Goal: Information Seeking & Learning: Compare options

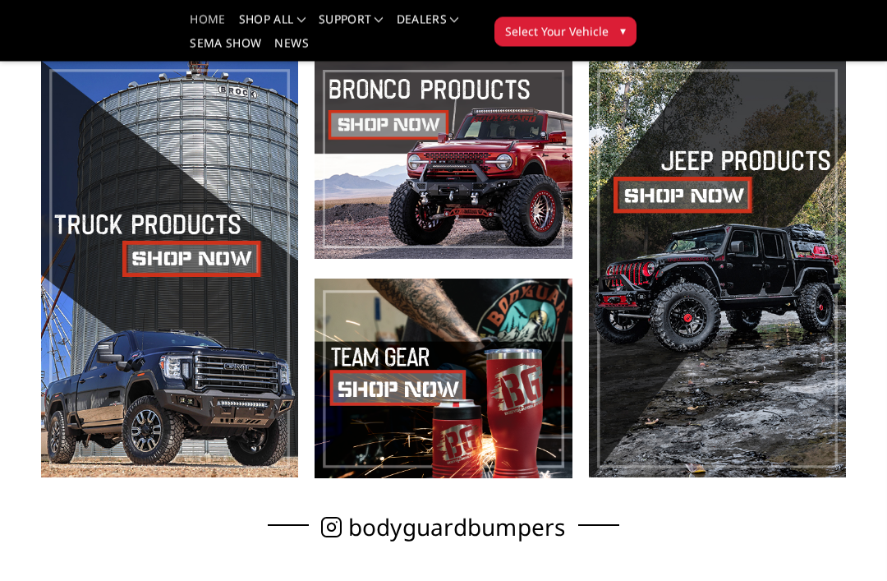
scroll to position [379, 0]
click at [393, 136] on span at bounding box center [443, 159] width 257 height 200
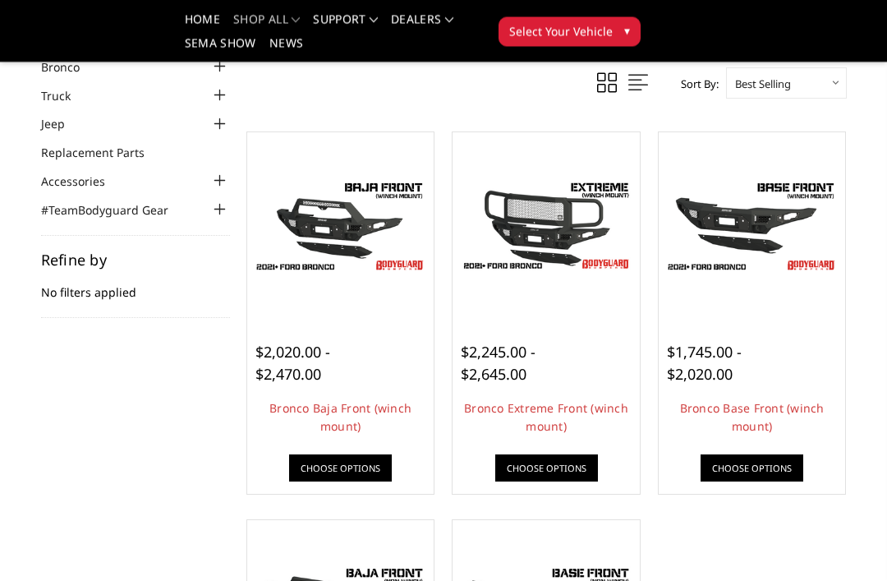
scroll to position [102, 0]
click at [336, 233] on img at bounding box center [340, 226] width 179 height 100
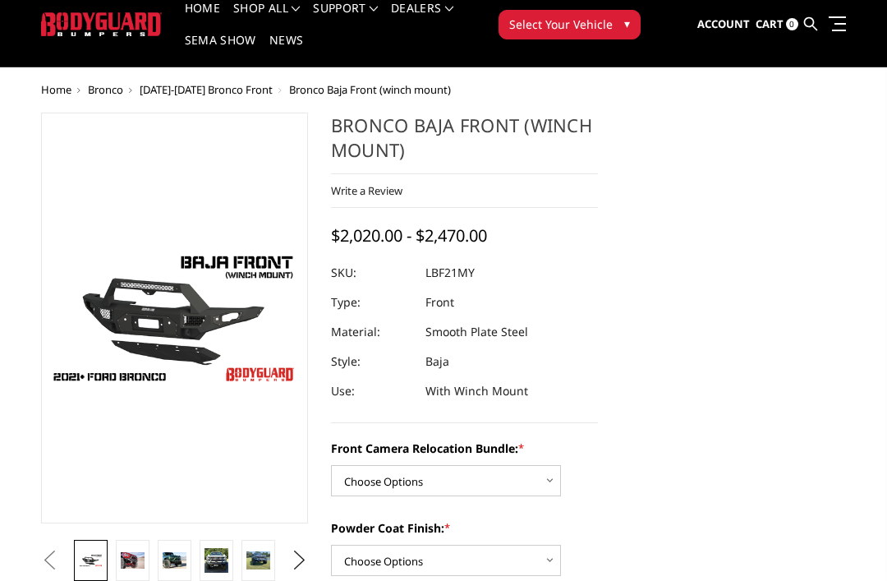
scroll to position [58, 0]
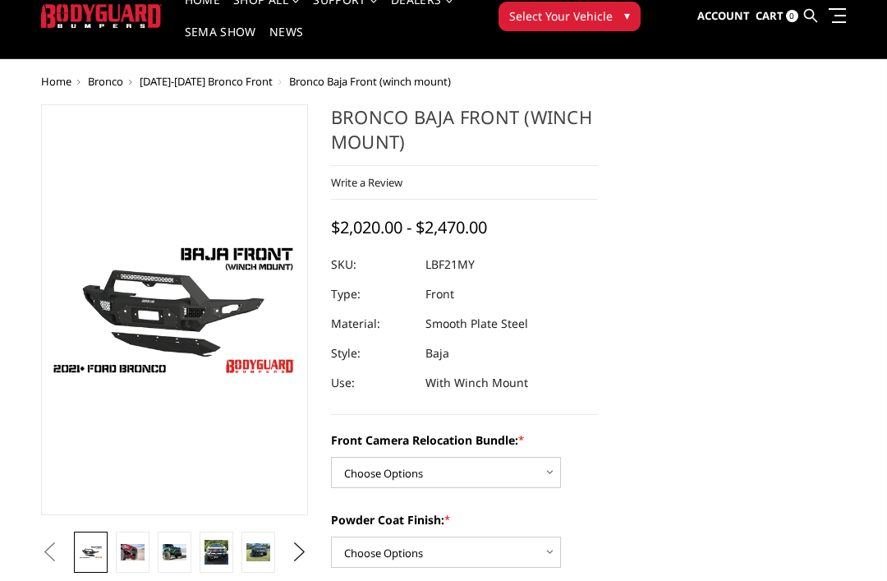
click at [128, 554] on img at bounding box center [133, 553] width 24 height 16
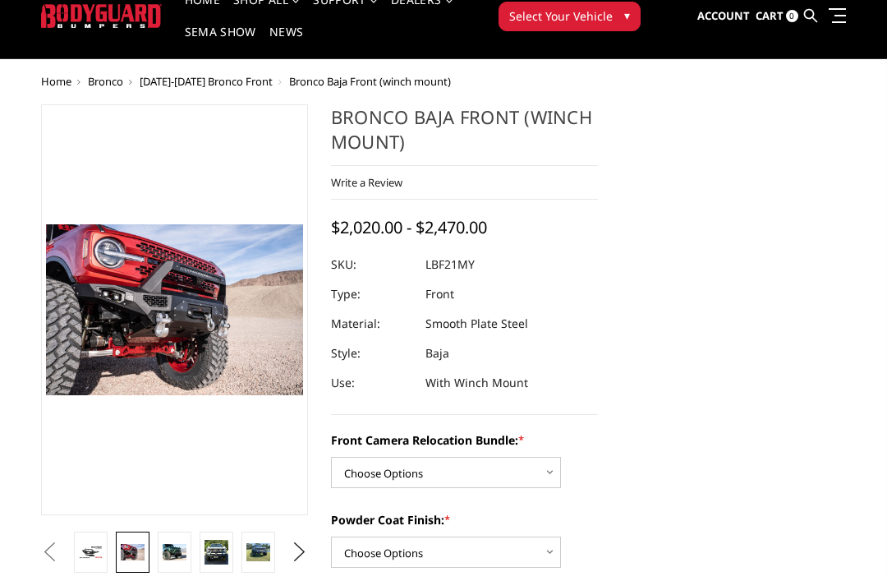
scroll to position [59, 0]
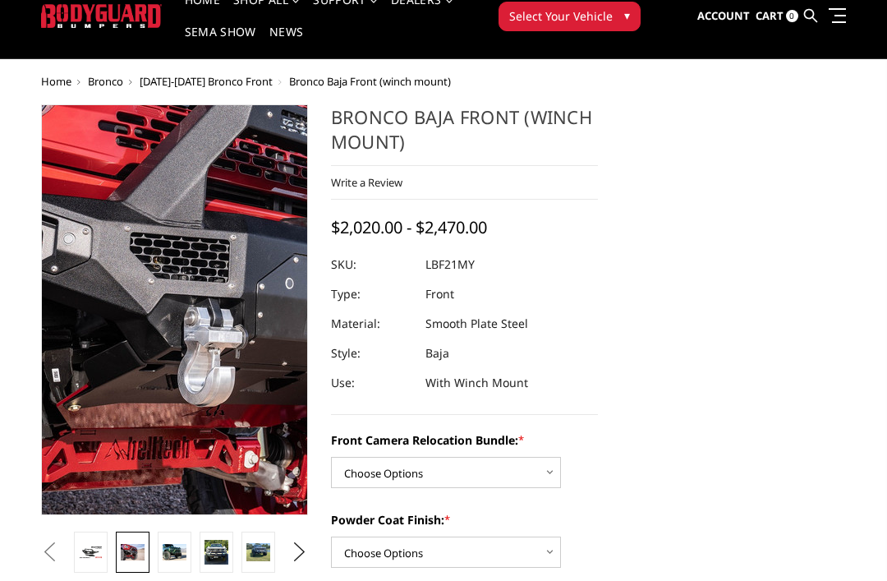
click at [146, 335] on img at bounding box center [258, 293] width 1051 height 701
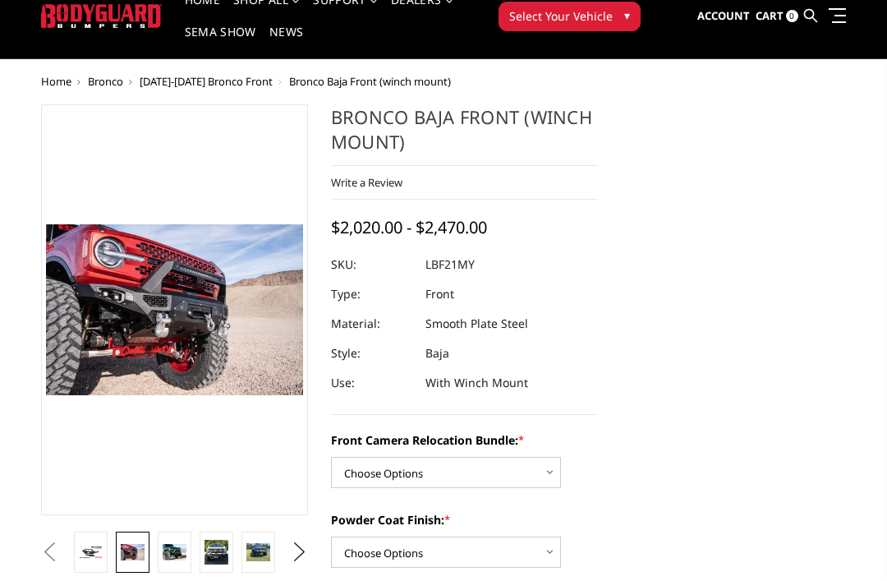
click at [159, 554] on link at bounding box center [175, 551] width 34 height 41
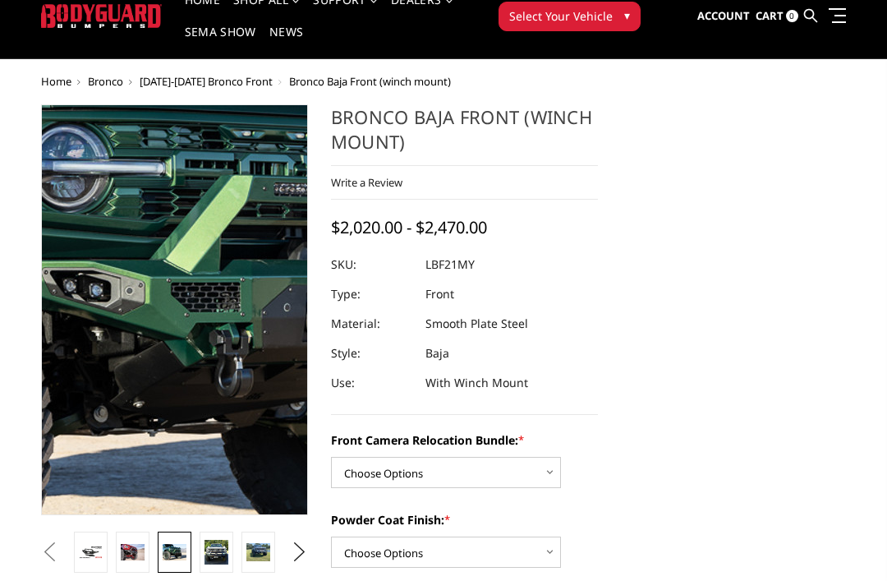
click at [163, 338] on img at bounding box center [207, 290] width 1051 height 701
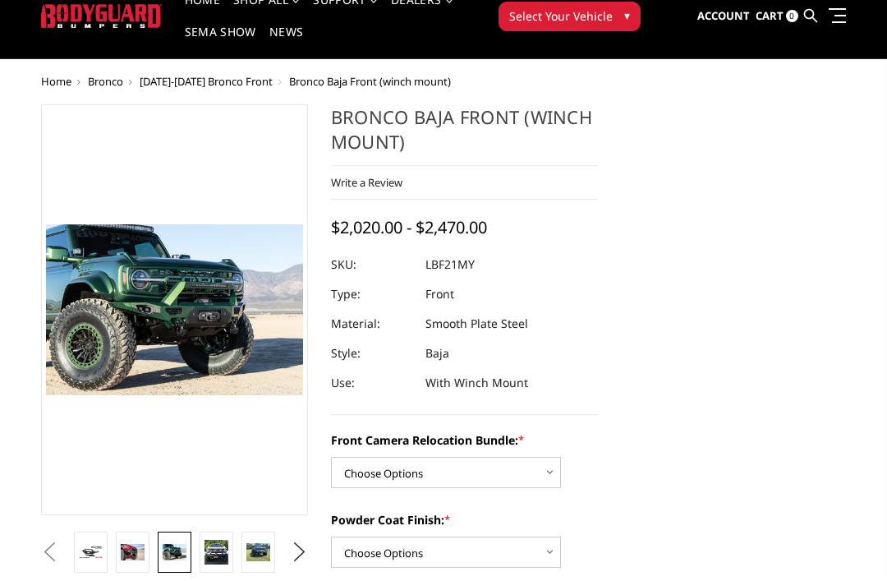
click at [127, 553] on img at bounding box center [133, 552] width 24 height 16
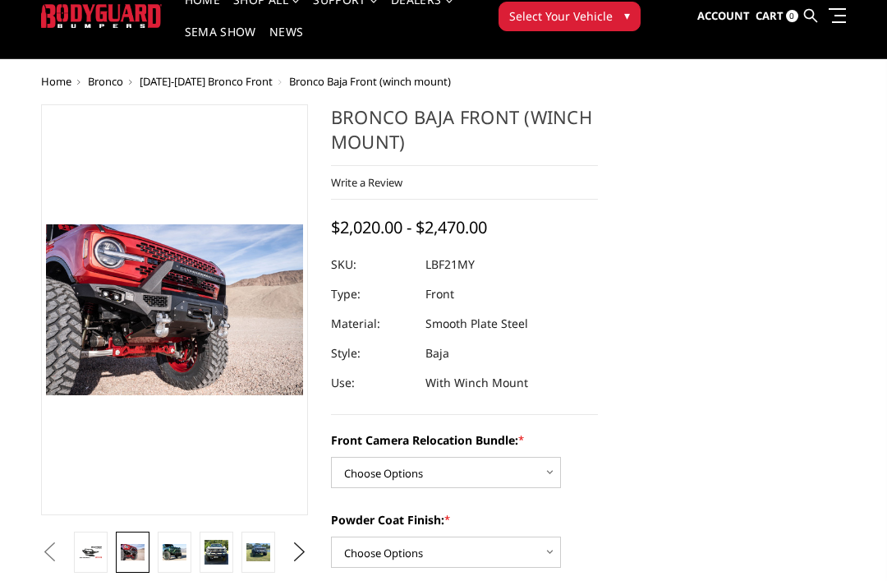
click at [217, 558] on img at bounding box center [217, 552] width 24 height 24
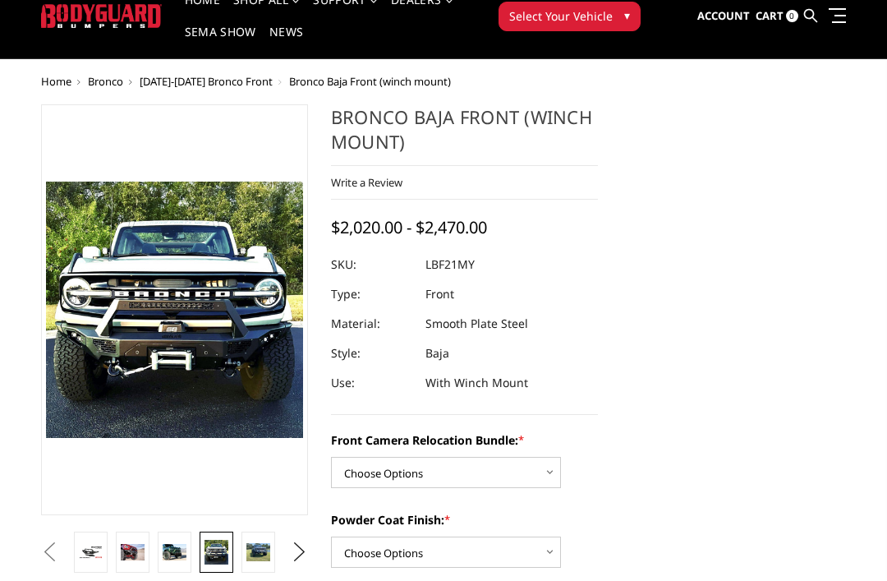
click at [260, 549] on img at bounding box center [258, 552] width 24 height 18
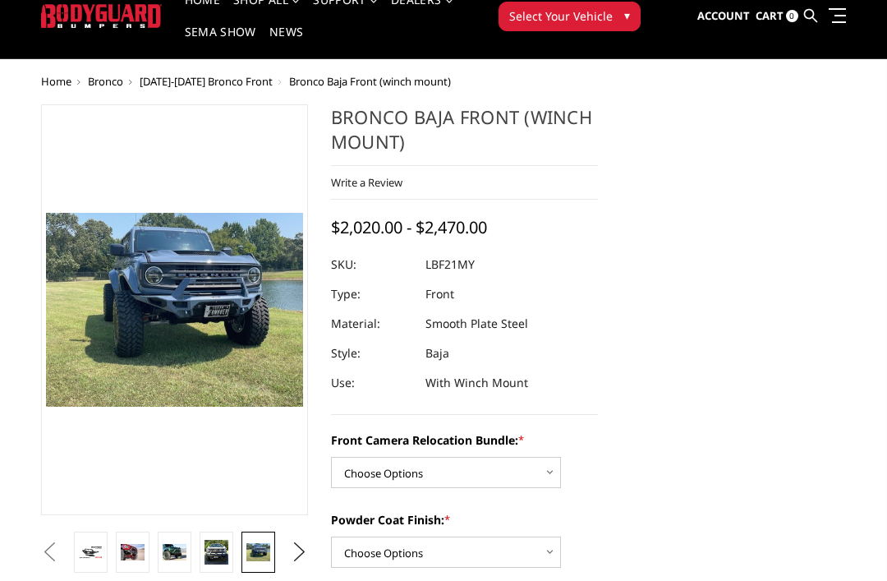
click at [173, 551] on img at bounding box center [175, 552] width 24 height 16
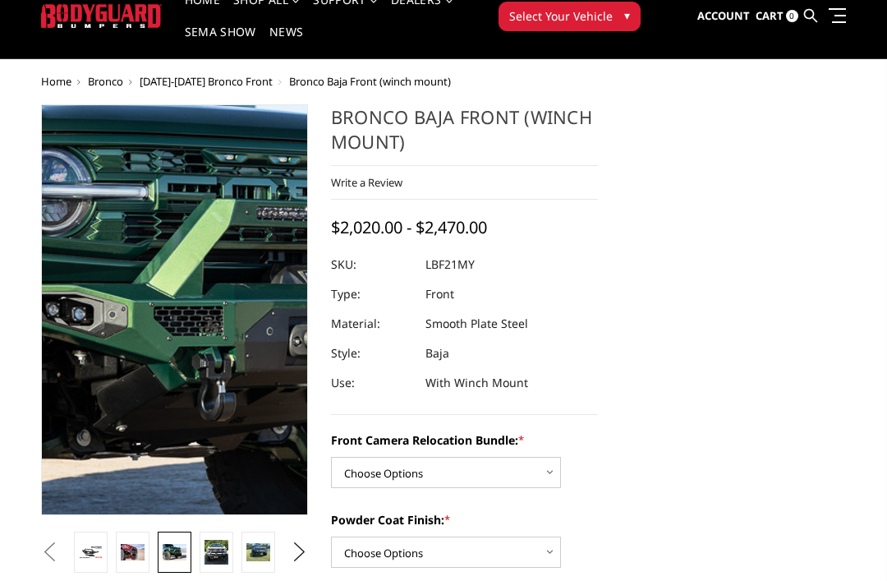
click at [169, 304] on img at bounding box center [190, 314] width 1051 height 701
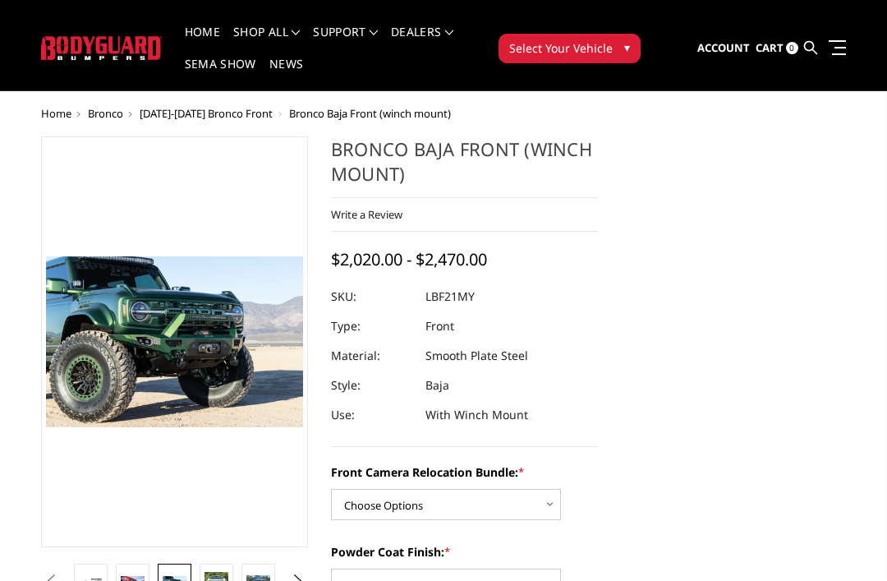
scroll to position [0, 0]
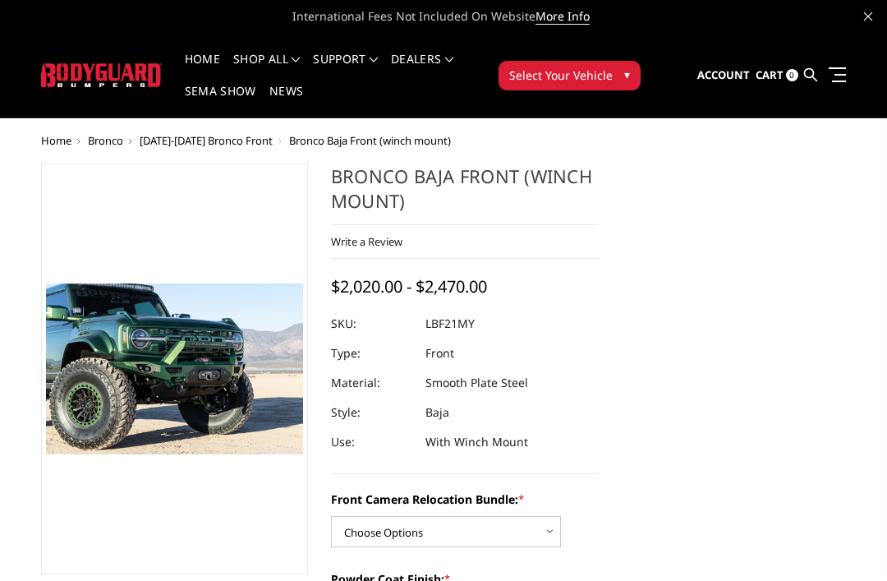
click at [64, 80] on img at bounding box center [101, 75] width 121 height 24
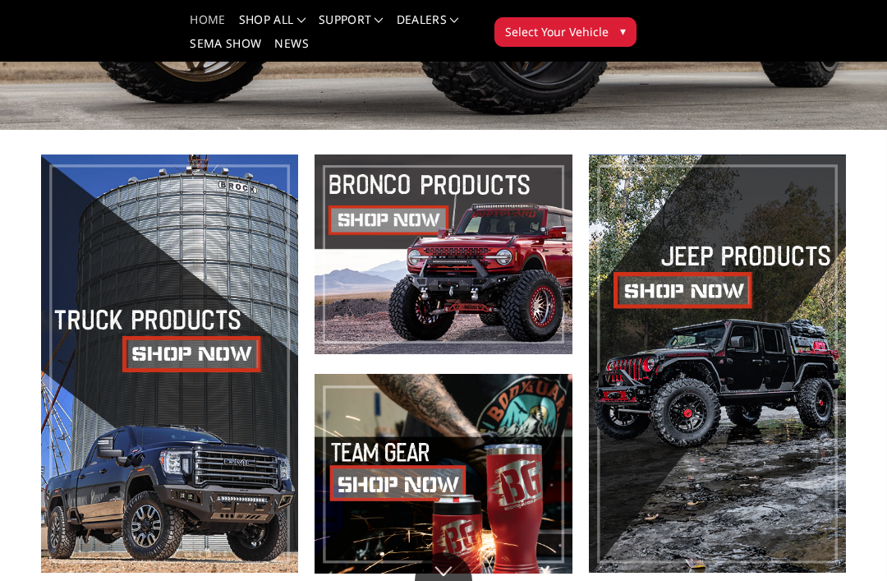
scroll to position [305, 0]
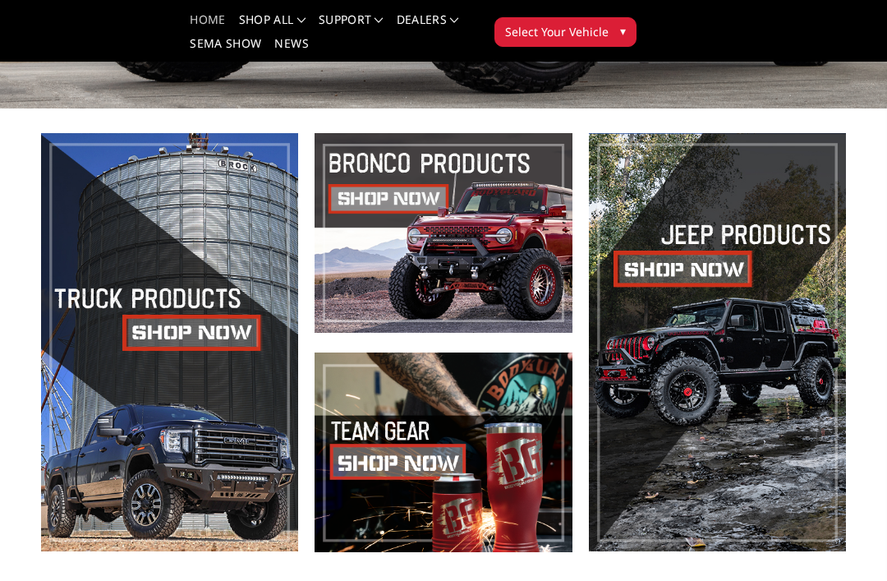
click at [135, 425] on span at bounding box center [169, 342] width 257 height 419
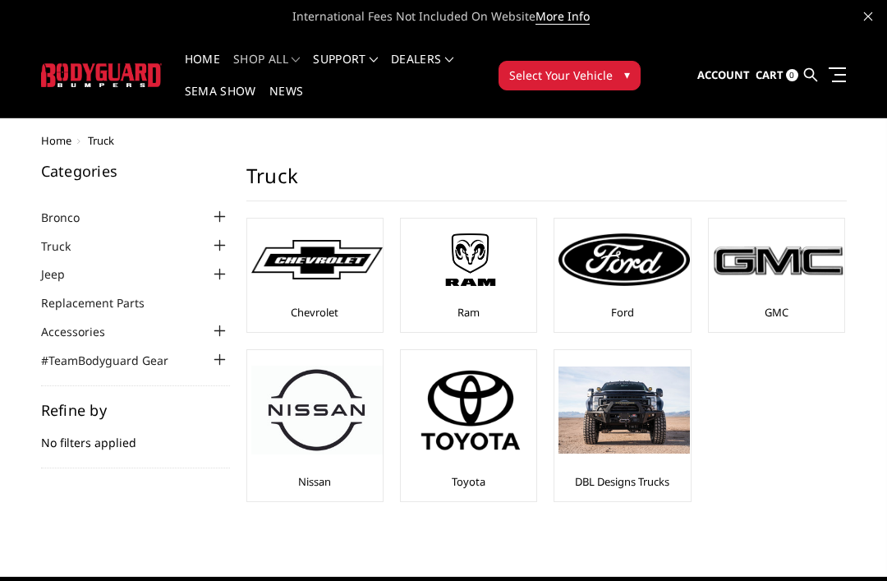
click at [623, 296] on div at bounding box center [623, 260] width 131 height 74
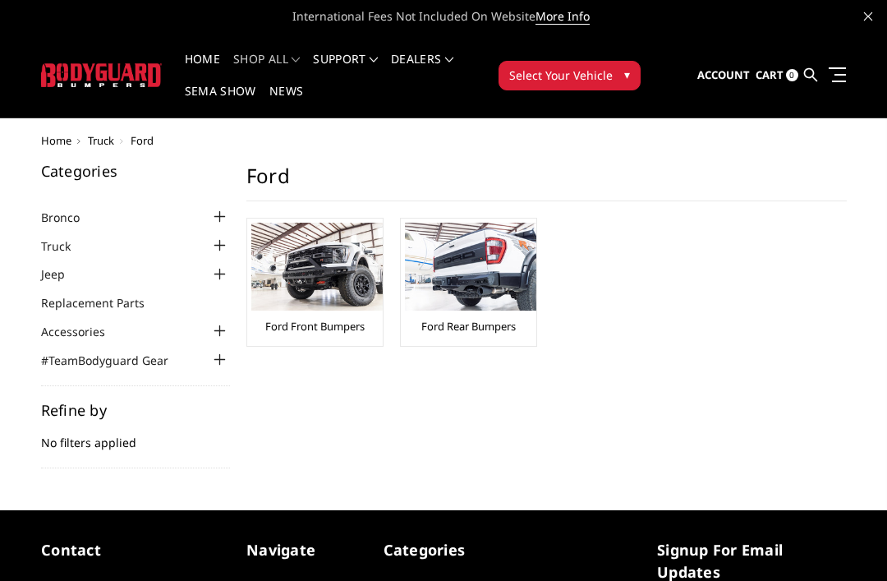
click at [319, 297] on img at bounding box center [316, 267] width 131 height 88
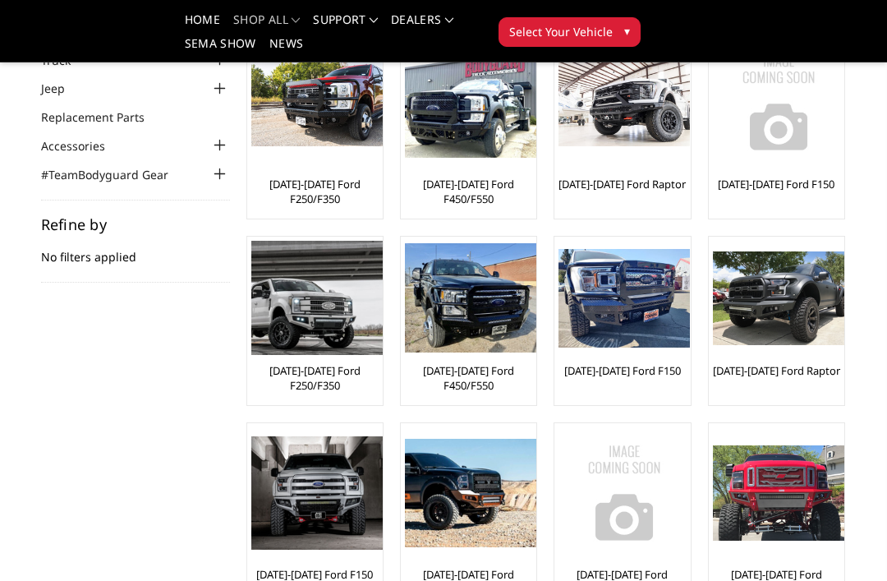
scroll to position [151, 0]
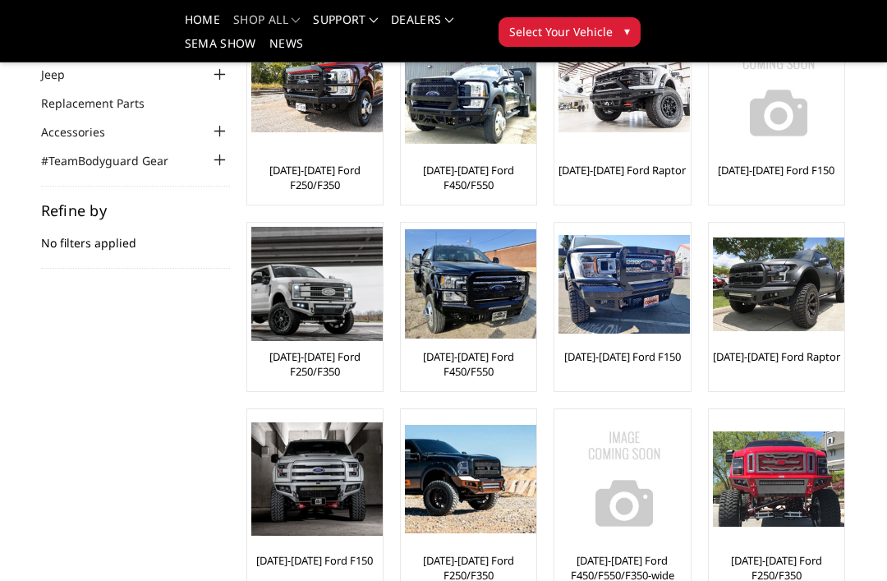
click at [303, 486] on img at bounding box center [316, 478] width 131 height 113
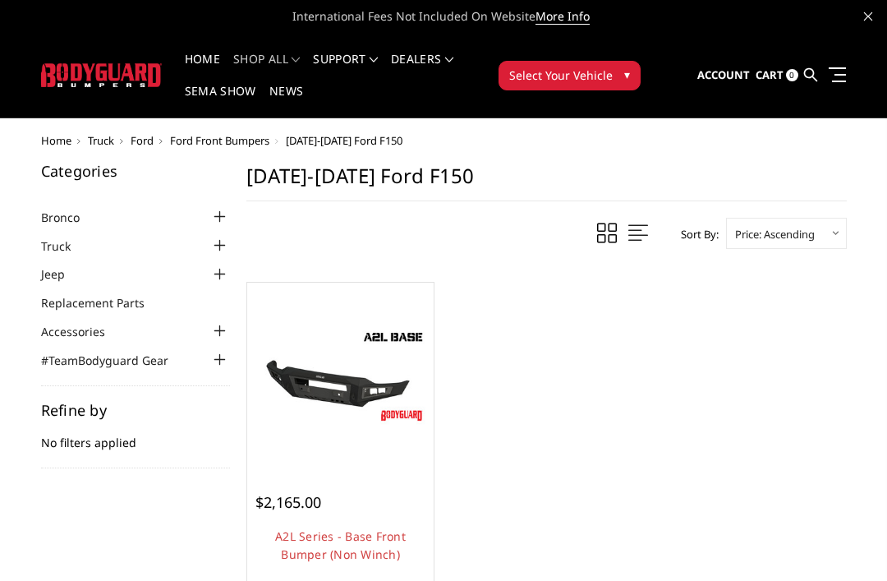
click at [336, 399] on img at bounding box center [340, 376] width 179 height 100
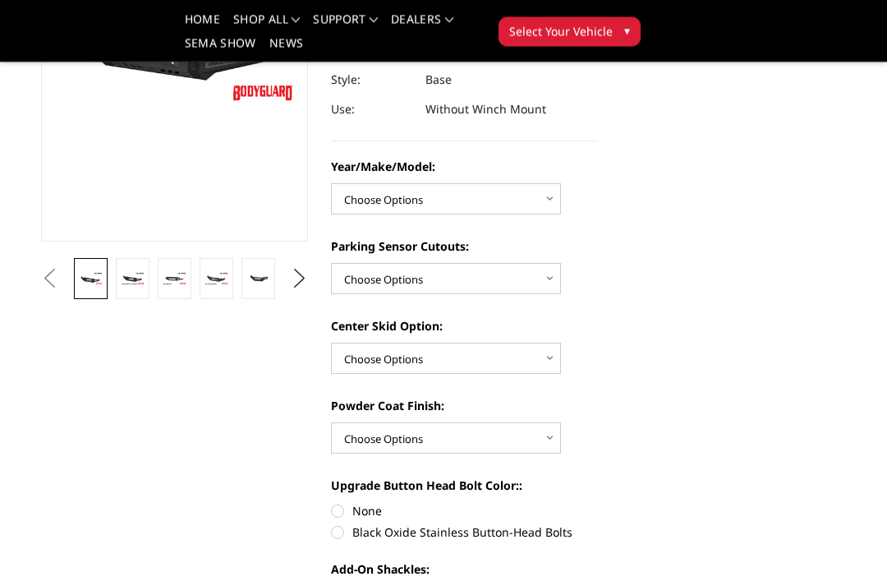
scroll to position [284, 0]
click at [270, 281] on img at bounding box center [258, 278] width 24 height 16
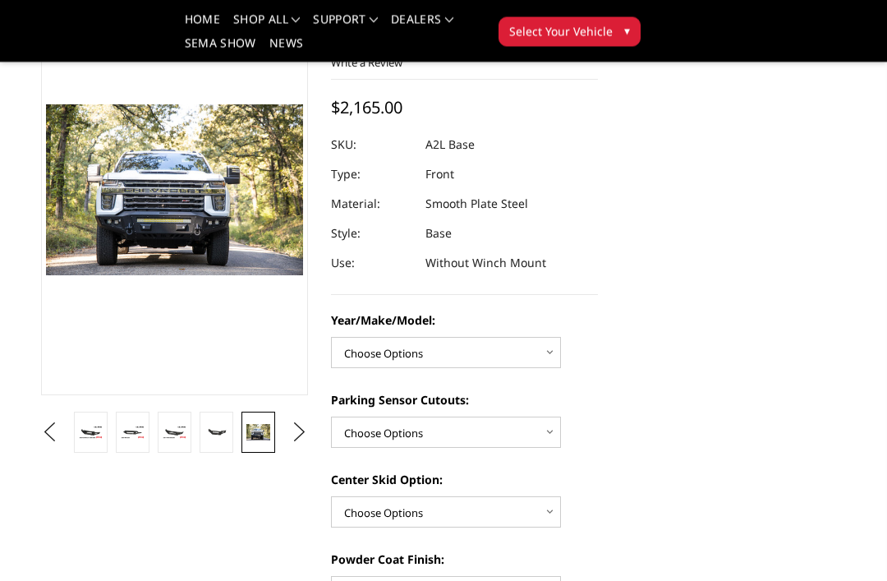
scroll to position [131, 0]
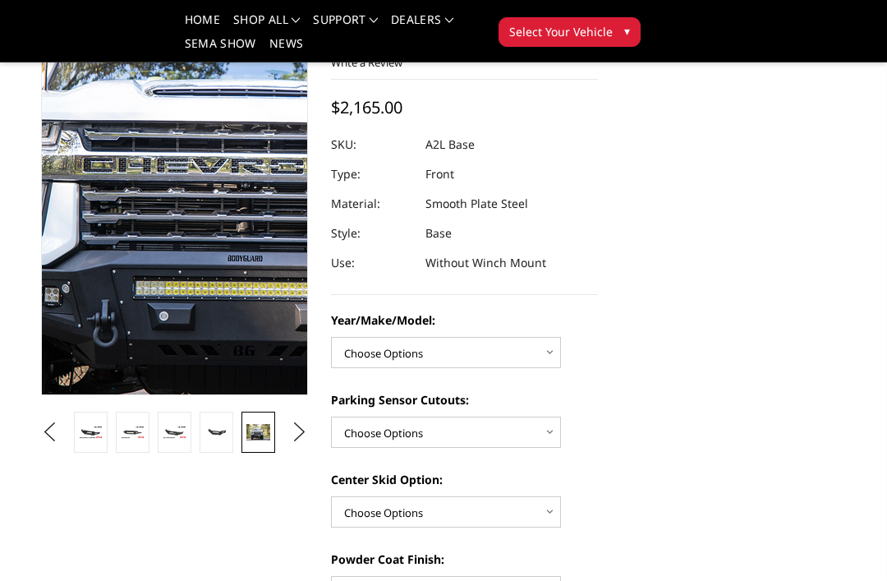
click at [136, 229] on img at bounding box center [289, 162] width 1051 height 701
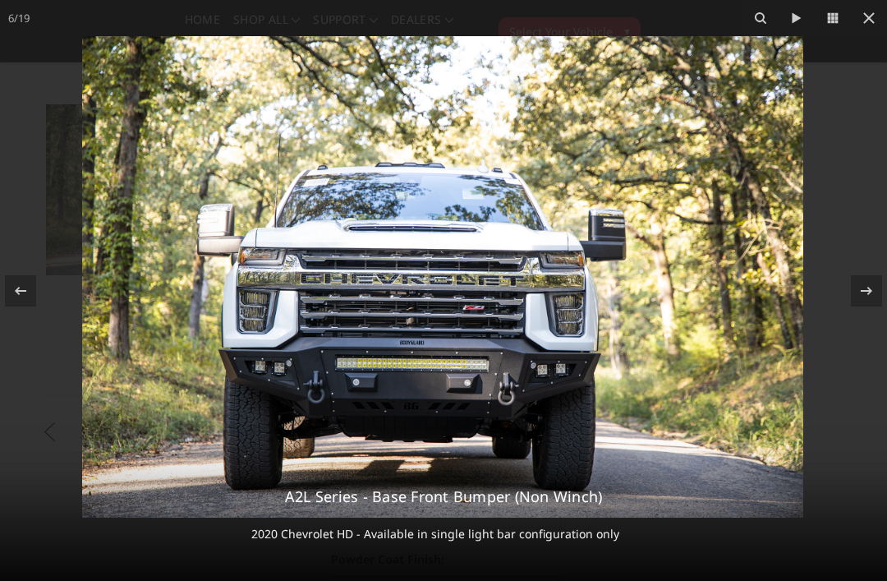
click at [742, 560] on div "A2L Series - Base Front Bumper (Non Winch) 2020 Chevrolet HD - Available in sin…" at bounding box center [443, 522] width 815 height 75
click at [881, 30] on button at bounding box center [869, 18] width 36 height 36
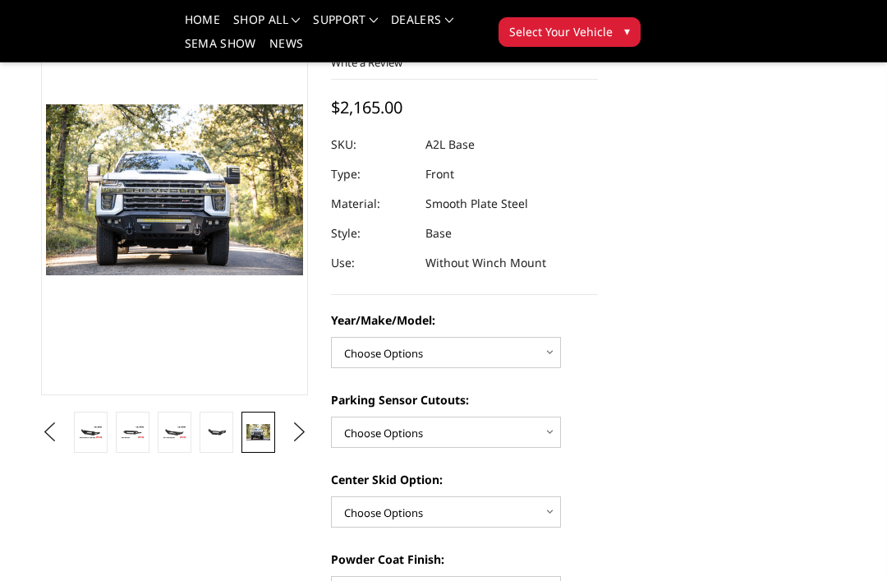
click at [289, 434] on button "Next" at bounding box center [299, 432] width 25 height 25
click at [264, 433] on img at bounding box center [258, 432] width 24 height 16
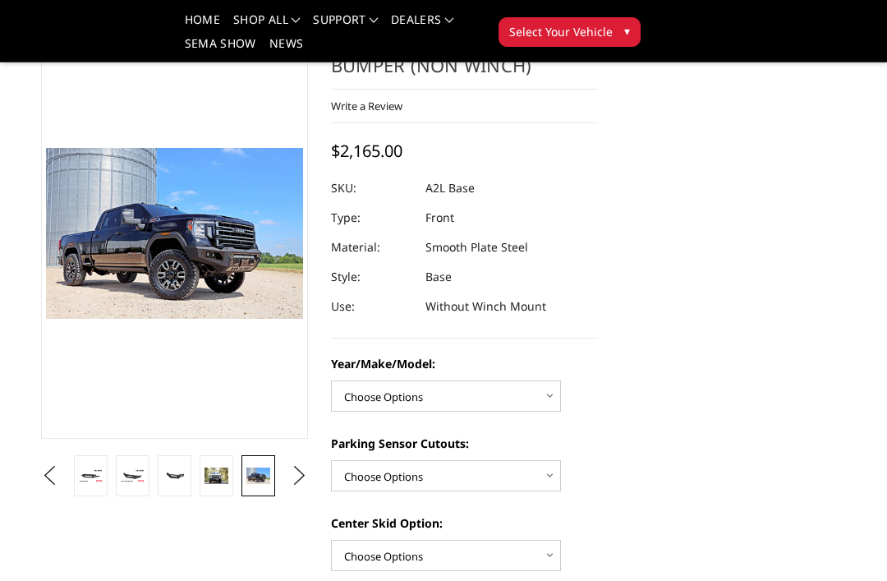
scroll to position [0, 0]
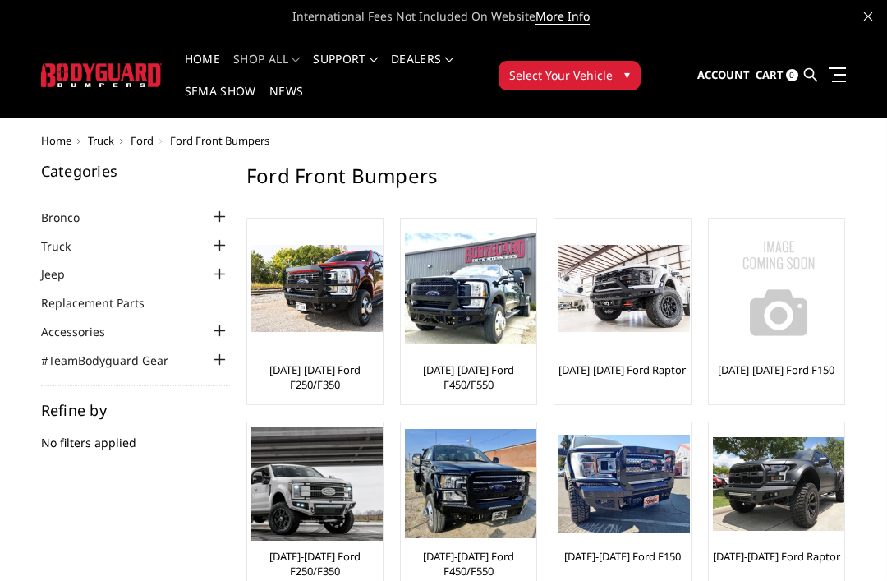
scroll to position [204, 0]
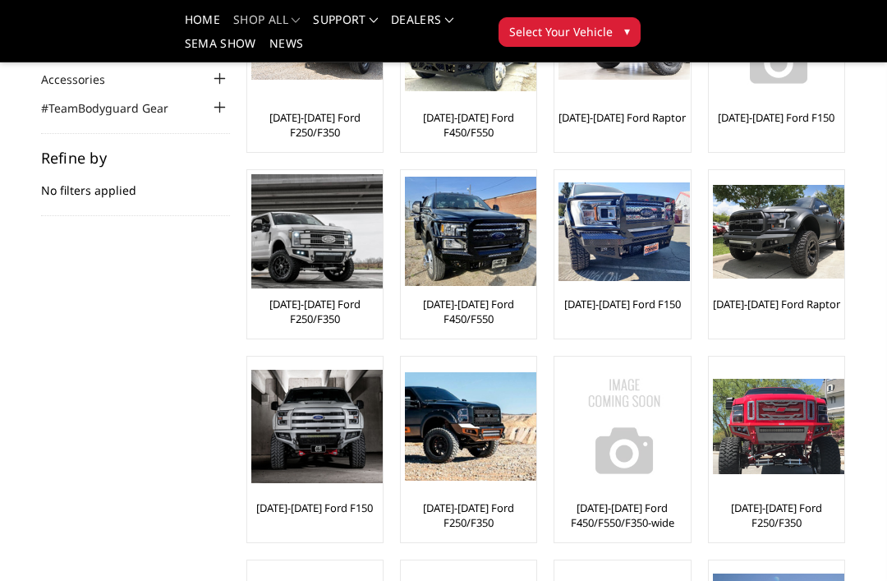
click at [637, 232] on img at bounding box center [623, 231] width 131 height 99
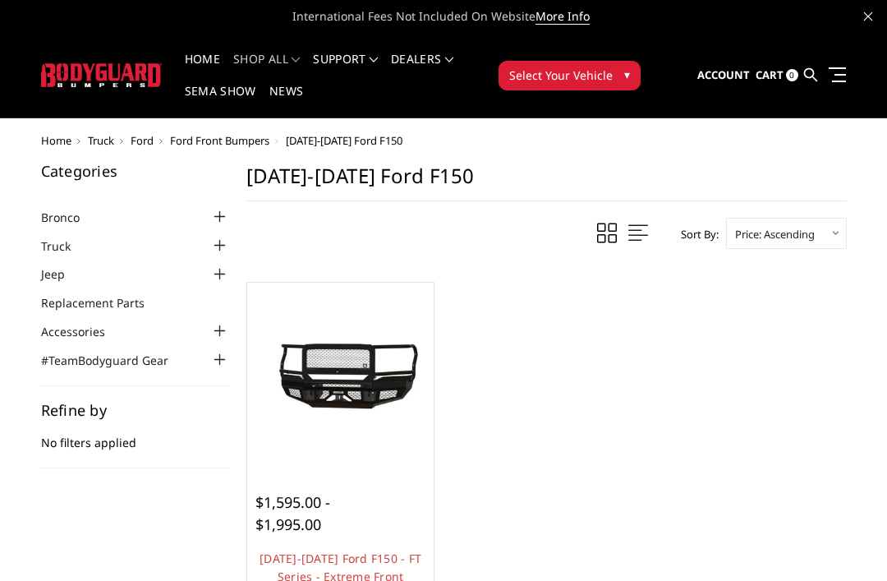
click at [336, 384] on img at bounding box center [340, 375] width 179 height 103
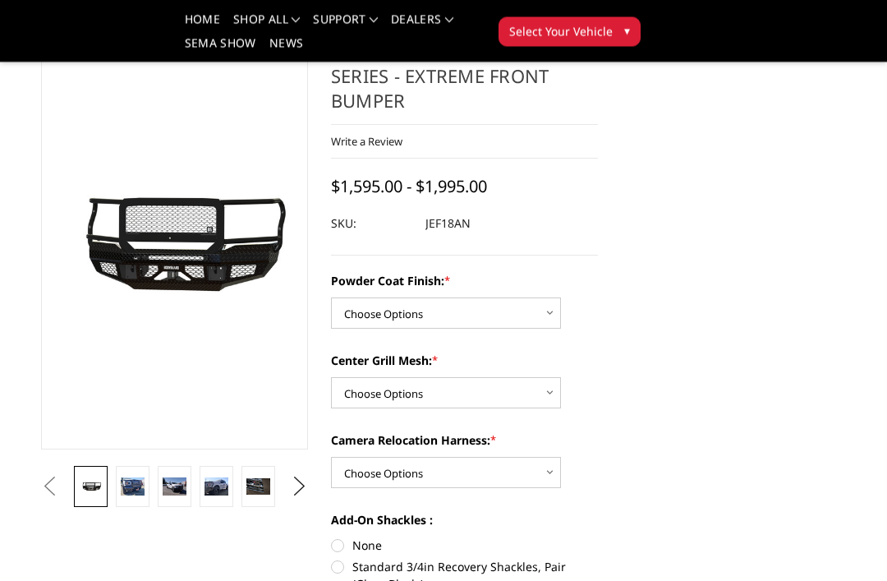
click at [130, 490] on img at bounding box center [133, 487] width 24 height 18
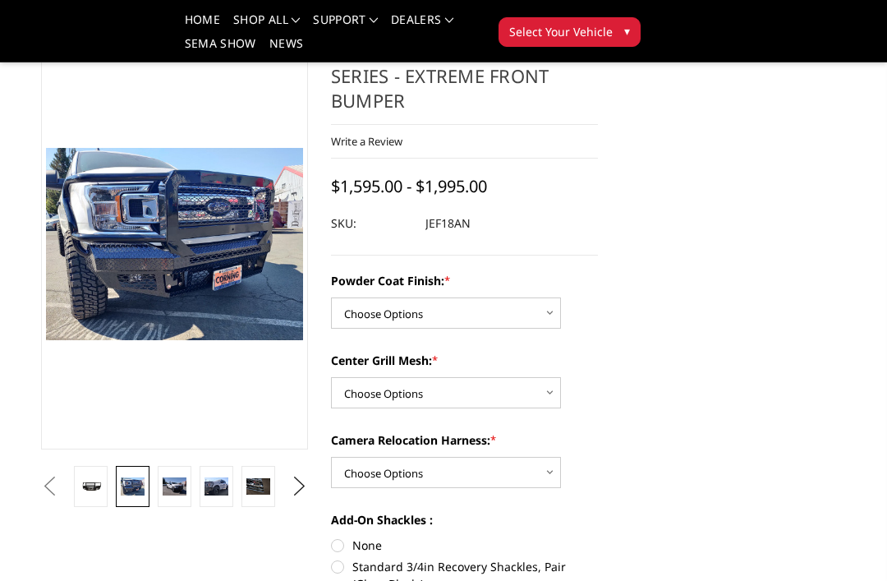
click at [175, 484] on img at bounding box center [175, 486] width 24 height 18
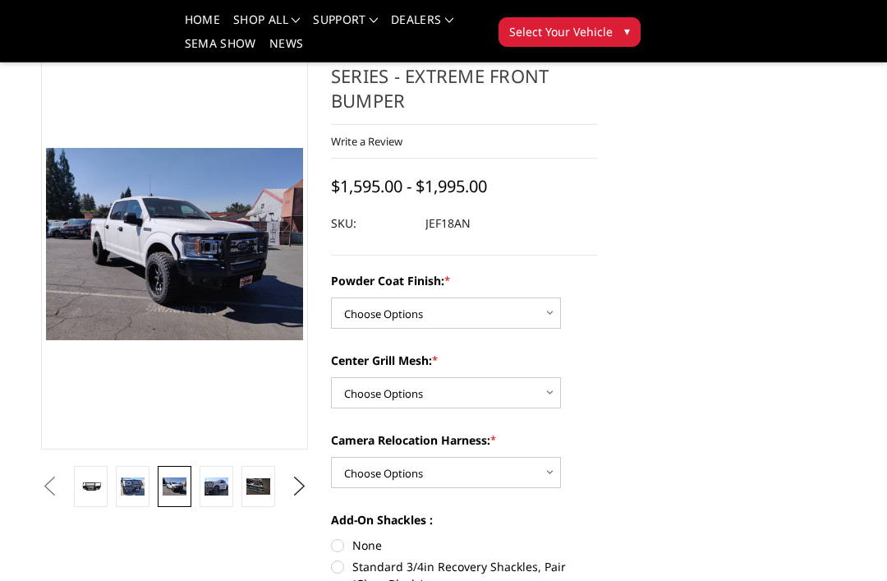
click at [223, 484] on img at bounding box center [217, 486] width 24 height 18
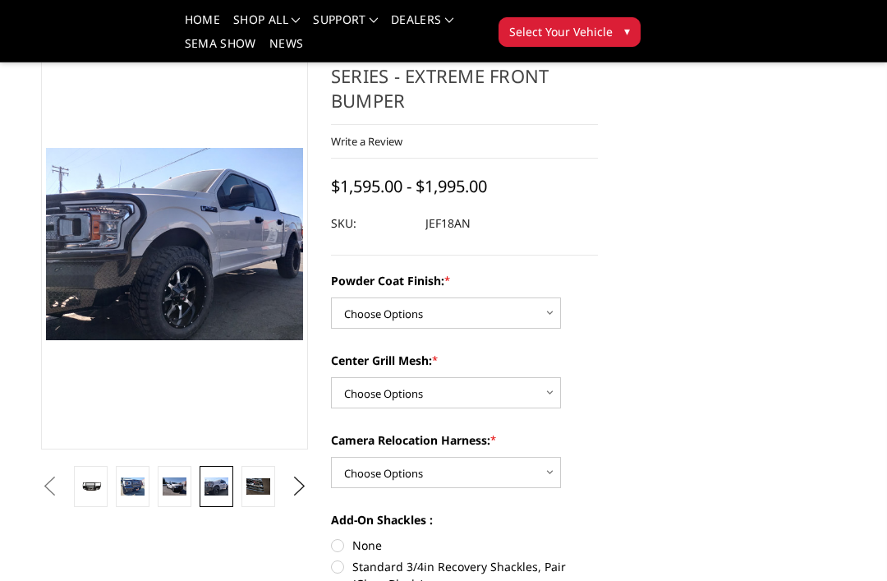
click at [266, 491] on img at bounding box center [258, 486] width 24 height 16
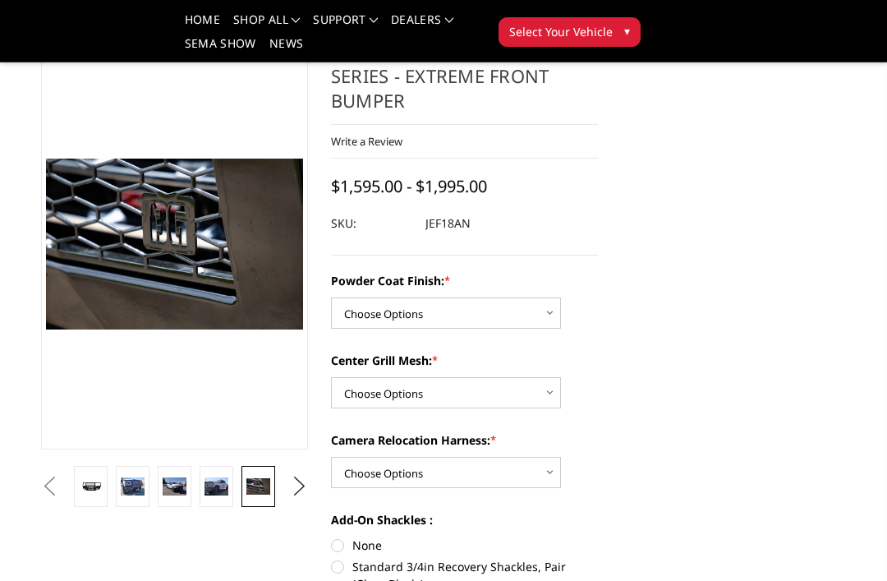
click at [174, 489] on img at bounding box center [175, 486] width 24 height 18
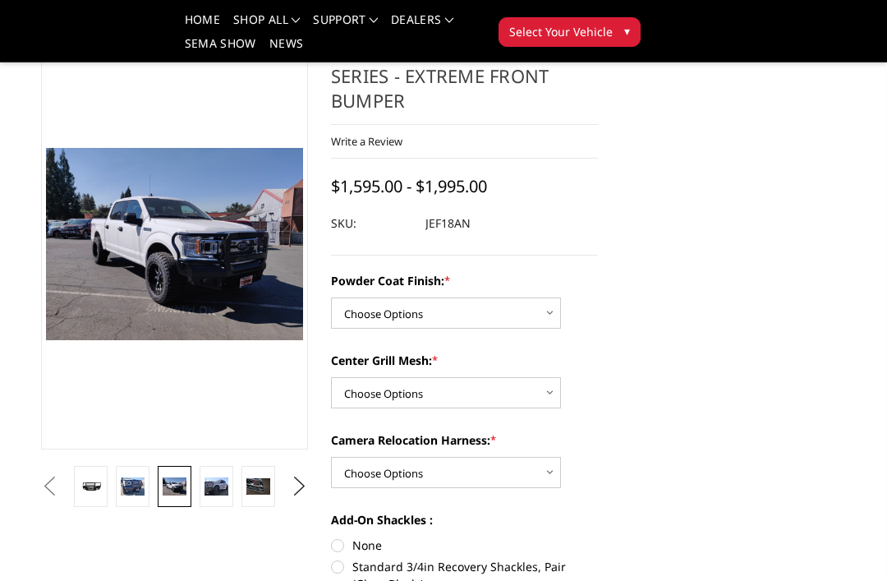
click at [296, 496] on button "Next" at bounding box center [299, 486] width 25 height 25
click at [274, 488] on link at bounding box center [258, 486] width 34 height 41
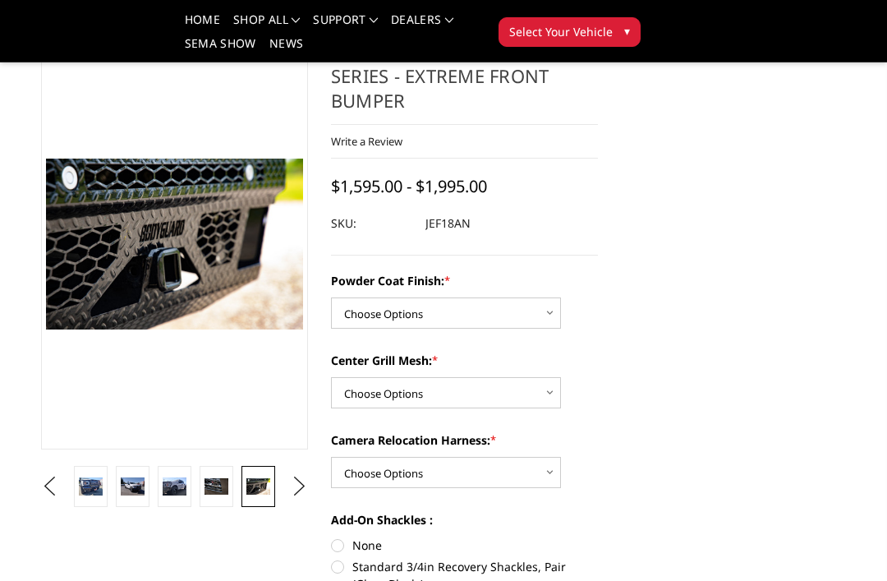
click at [132, 488] on img at bounding box center [133, 486] width 24 height 18
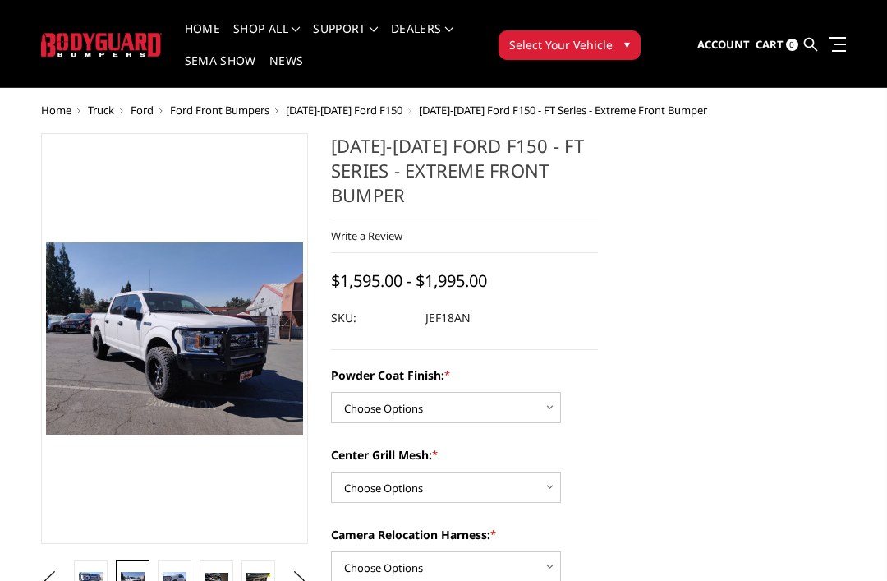
scroll to position [0, 0]
